Goal: Find specific page/section

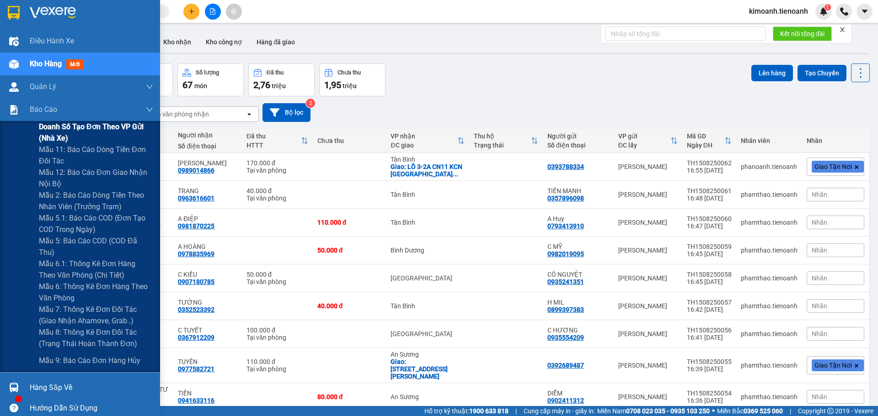
click at [68, 126] on span "Doanh số tạo đơn theo VP gửi (nhà xe)" at bounding box center [96, 132] width 114 height 23
